Goal: Register for event/course

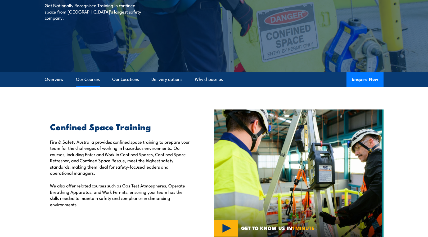
click at [87, 78] on link "Our Courses" at bounding box center [88, 79] width 24 height 14
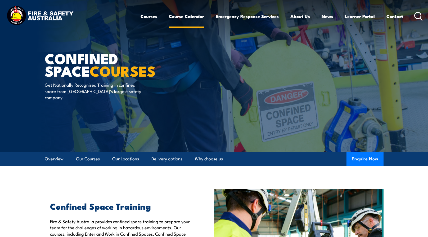
click at [199, 17] on link "Course Calendar" at bounding box center [186, 16] width 35 height 14
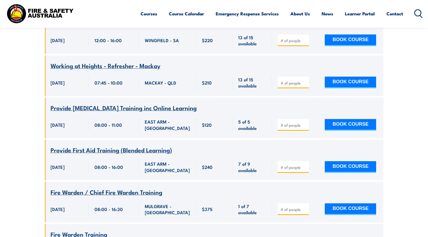
scroll to position [1071, 0]
